Goal: Book appointment/travel/reservation

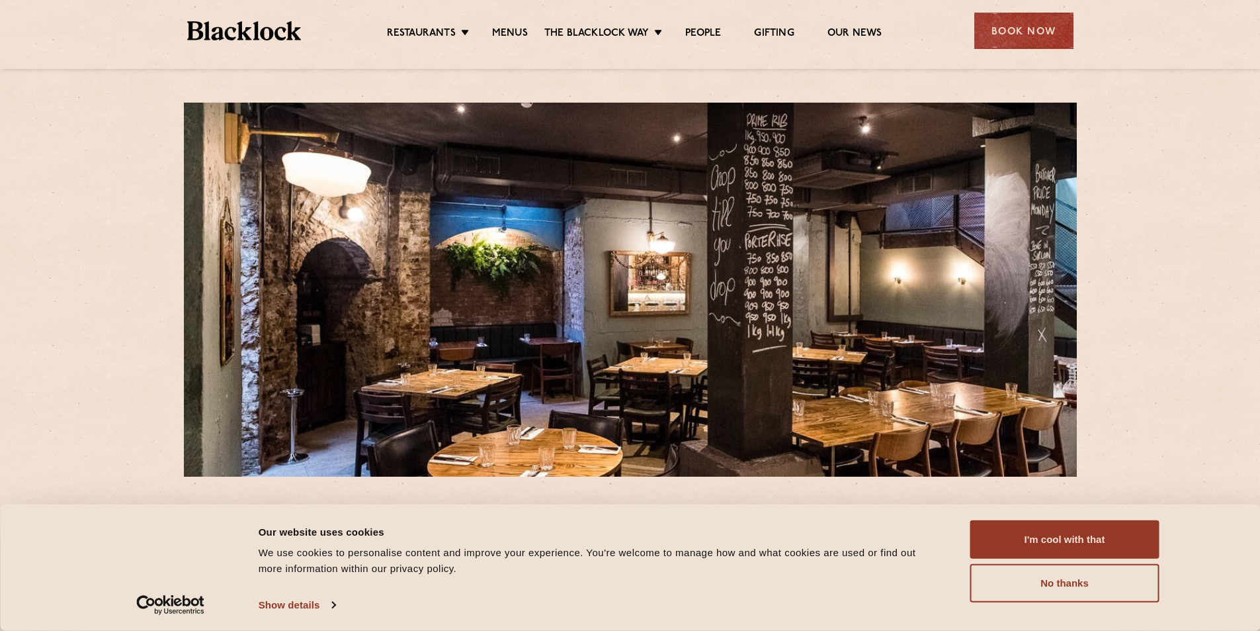
click at [1024, 1] on div "Restaurants Soho City Shoreditch Covent Garden Canary Wharf Manchester Birmingh…" at bounding box center [630, 29] width 926 height 59
click at [1037, 21] on div "Book Now" at bounding box center [1024, 31] width 99 height 36
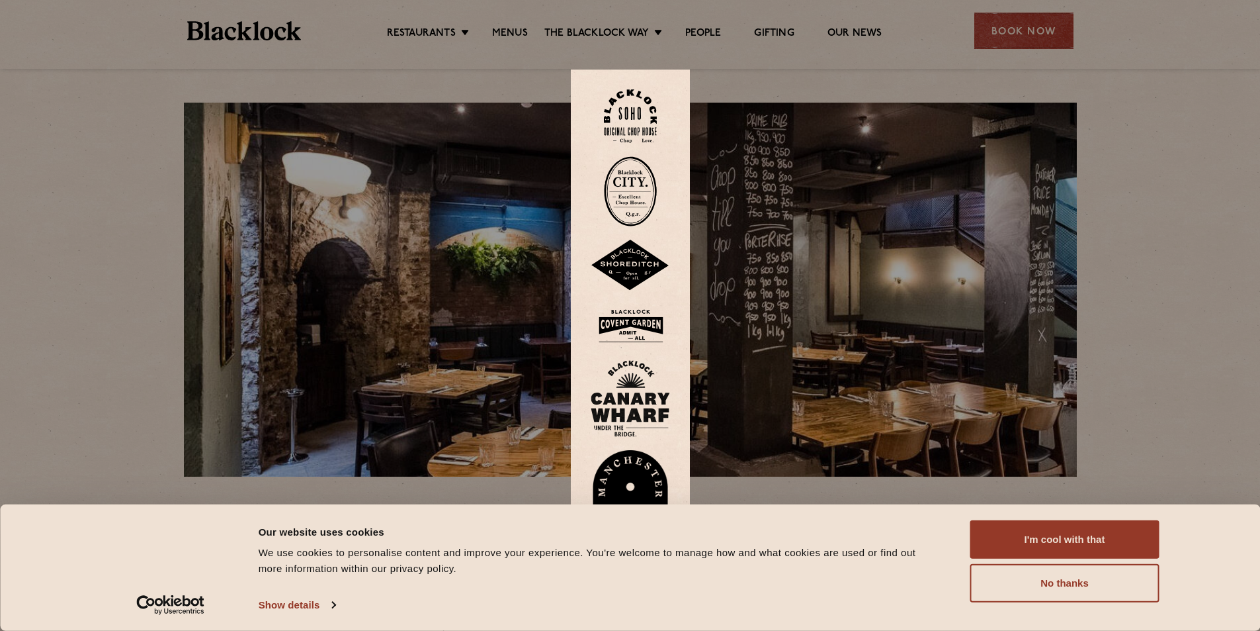
click at [833, 168] on div at bounding box center [630, 315] width 1260 height 631
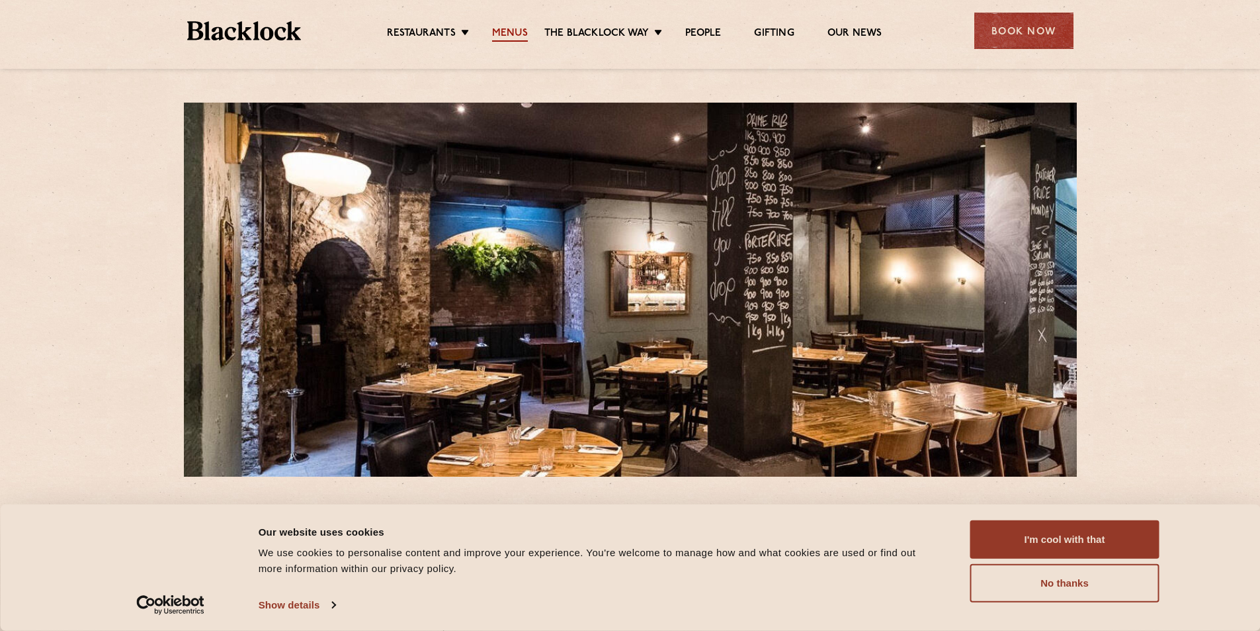
click at [498, 39] on link "Menus" at bounding box center [510, 34] width 36 height 15
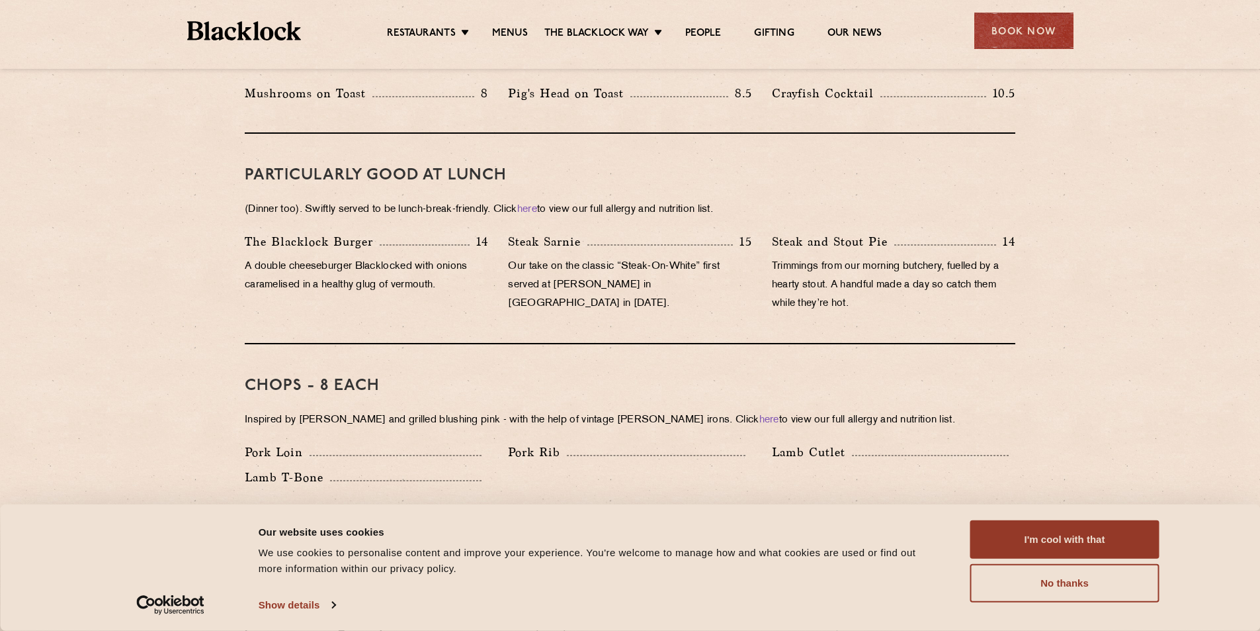
scroll to position [926, 0]
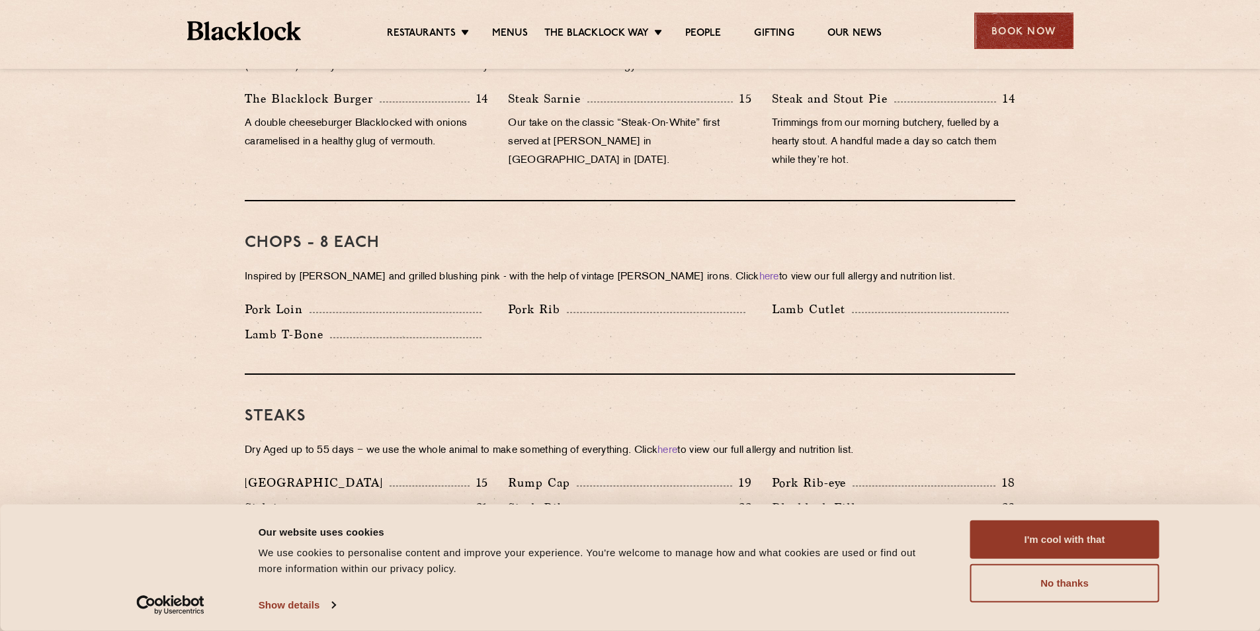
click at [1068, 21] on div "Book Now" at bounding box center [1024, 31] width 99 height 36
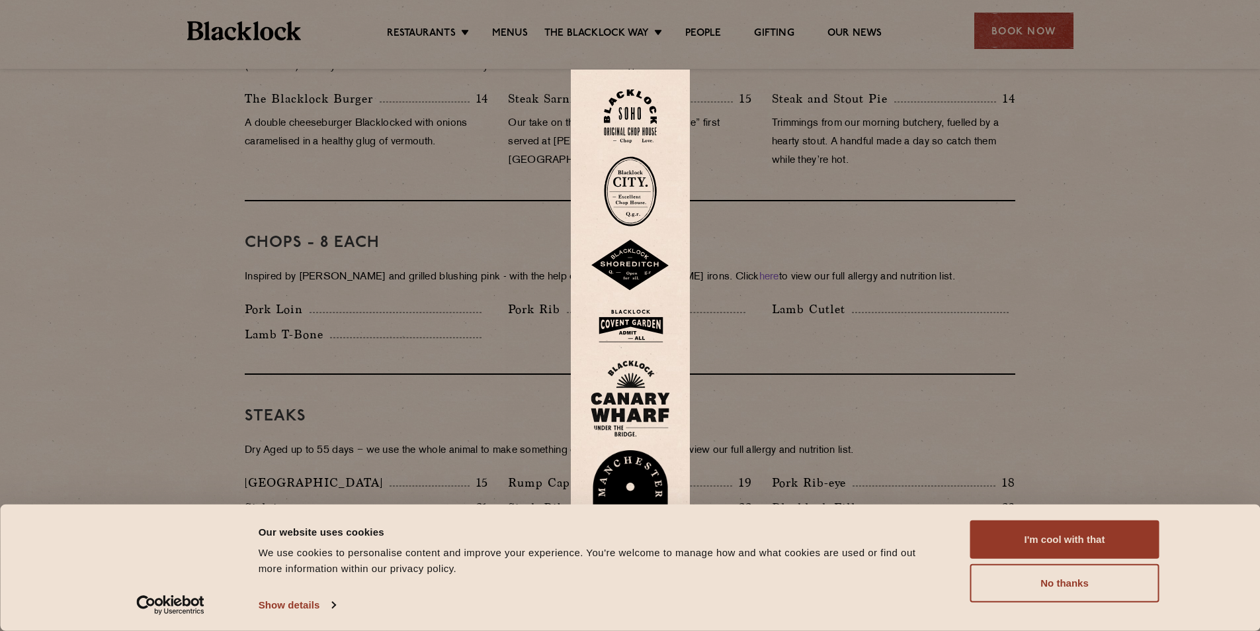
click at [640, 204] on img at bounding box center [630, 191] width 53 height 70
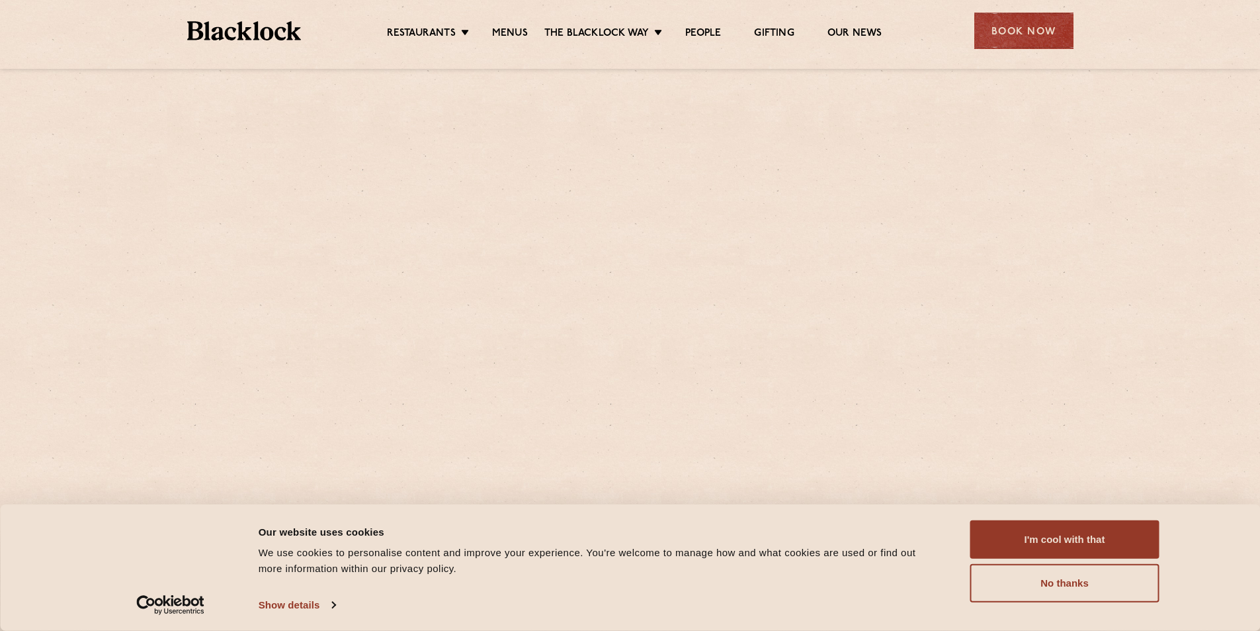
scroll to position [397, 0]
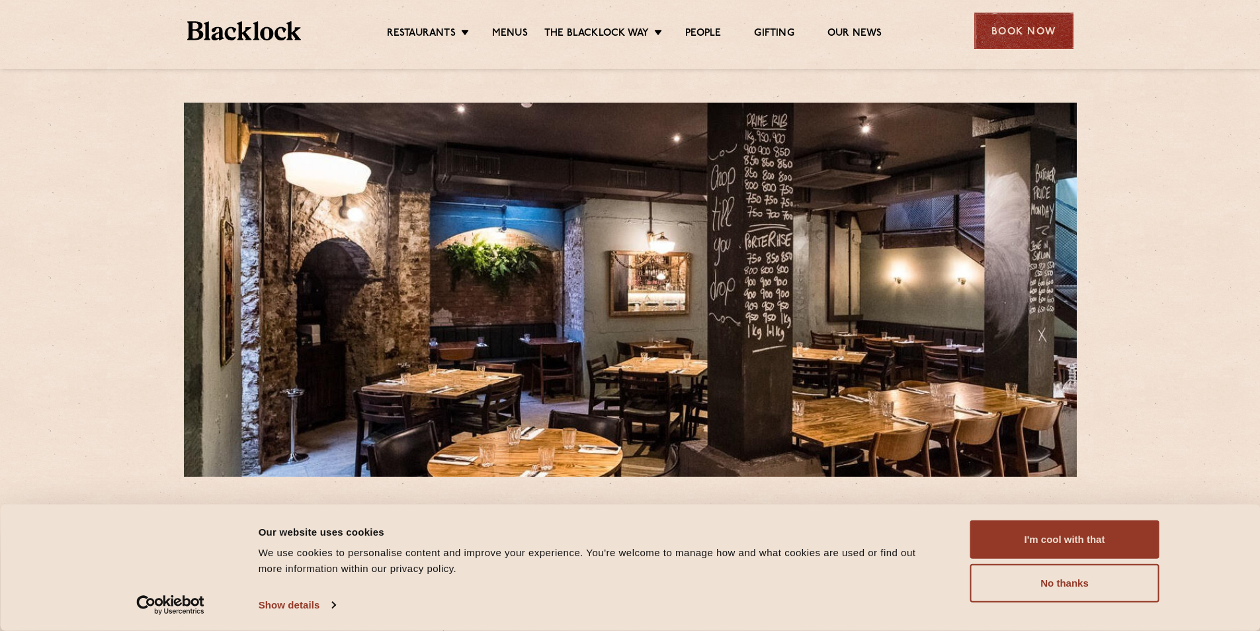
click at [1017, 25] on div "Book Now" at bounding box center [1024, 31] width 99 height 36
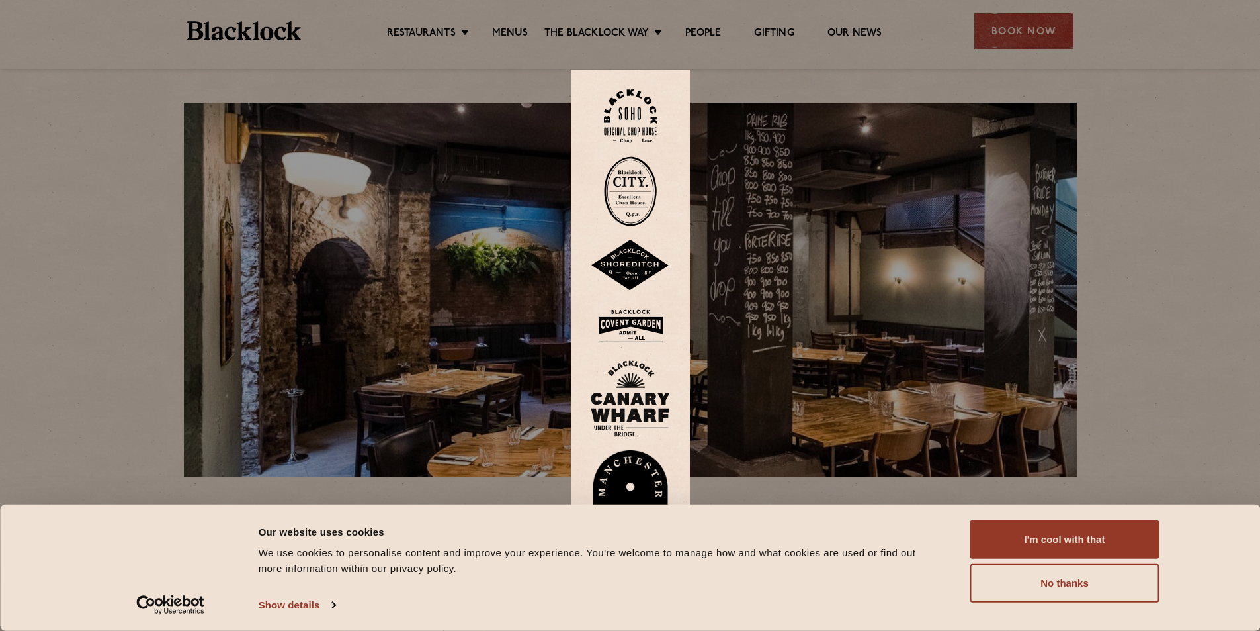
click at [642, 191] on img at bounding box center [630, 191] width 53 height 70
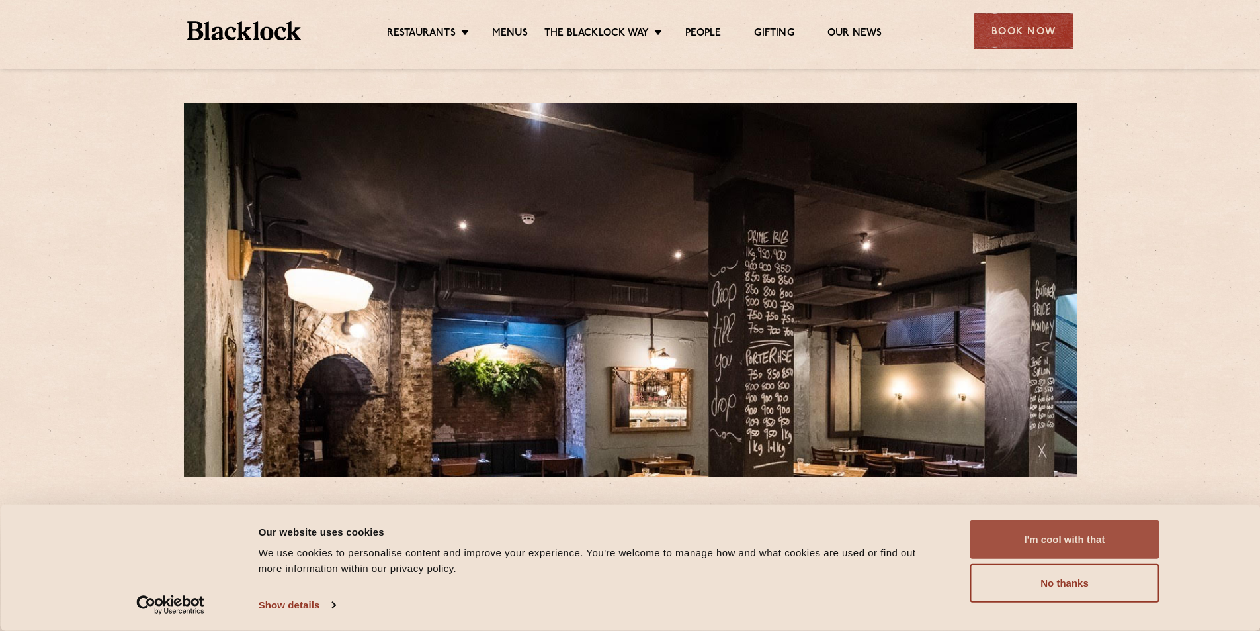
click at [1003, 527] on button "I'm cool with that" at bounding box center [1065, 539] width 189 height 38
